Goal: Use online tool/utility: Use online tool/utility

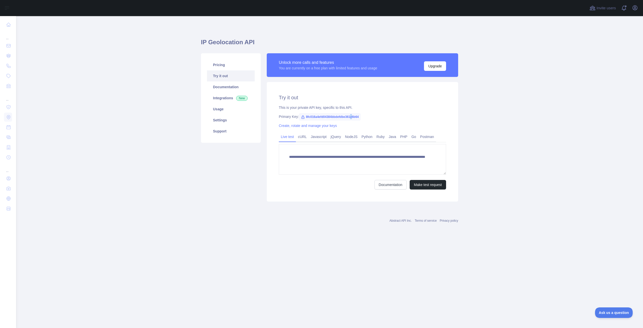
click at [351, 116] on span "8fc016a4efd04384bbdefdbe361c6b64" at bounding box center [330, 117] width 62 height 8
click at [375, 118] on div "Primary Key: 8fc016a4efd04384bbdefdbe361c6b64" at bounding box center [362, 116] width 167 height 5
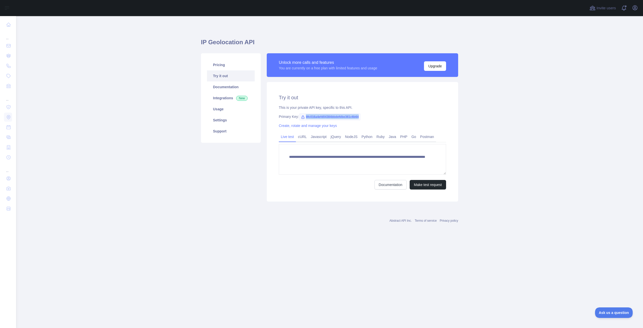
drag, startPoint x: 368, startPoint y: 117, endPoint x: 311, endPoint y: 116, distance: 57.3
click at [305, 116] on div "Primary Key: 8fc016a4efd04384bbdefdbe361c6b64" at bounding box center [362, 116] width 167 height 5
copy span "8fc016a4efd04384bbdefdbe361c6b64"
click at [422, 186] on button "Make test request" at bounding box center [428, 185] width 36 height 10
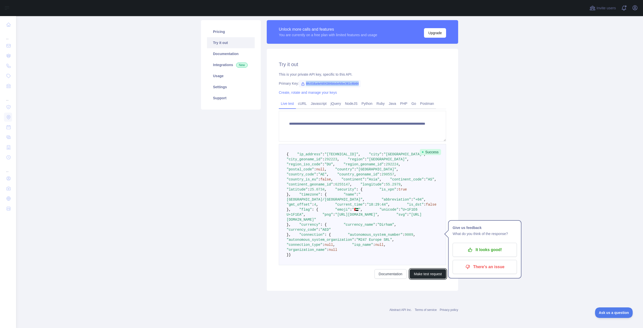
scroll to position [117, 0]
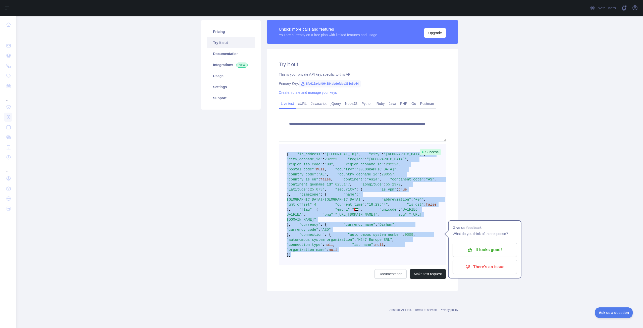
drag, startPoint x: 294, startPoint y: 293, endPoint x: 276, endPoint y: 70, distance: 224.4
click at [276, 70] on div "**********" at bounding box center [363, 170] width 192 height 242
copy code "{ "lo_ipsumdo" : "799.12.477.402" , "sita" : "Conse" , "adip_elitsed_do" : 9295…"
